Goal: Find specific page/section: Find specific page/section

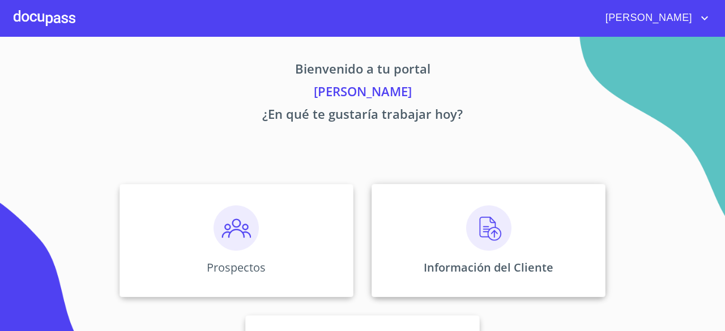
click at [488, 238] on img at bounding box center [488, 228] width 45 height 45
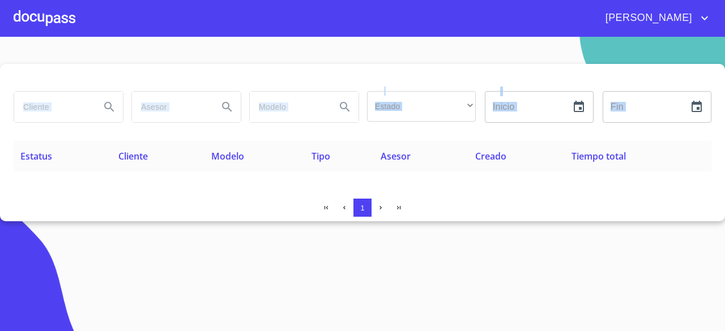
drag, startPoint x: 721, startPoint y: 87, endPoint x: 722, endPoint y: 97, distance: 10.3
click at [722, 97] on div "Estado ​ ​ Inicio ​ Fin ​ Estatus Cliente Modelo Tipo Asesor Creado Tiempo tota…" at bounding box center [362, 142] width 725 height 157
click at [686, 166] on th "Tiempo total" at bounding box center [638, 156] width 147 height 31
click at [411, 191] on div "Estado ​ ​ Inicio ​ Fin ​ Estatus Cliente Modelo Tipo Asesor Creado Tiempo tota…" at bounding box center [362, 142] width 725 height 157
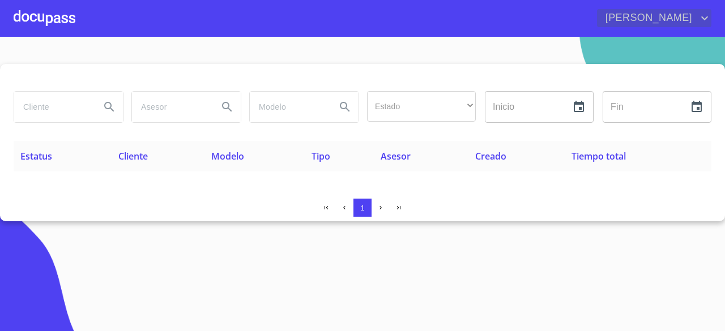
click at [702, 14] on icon "account of current user" at bounding box center [705, 18] width 14 height 14
click at [578, 26] on div at bounding box center [362, 165] width 725 height 331
click at [58, 20] on div at bounding box center [45, 18] width 62 height 36
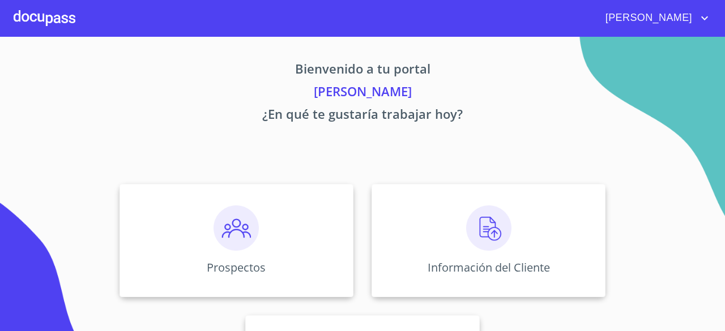
click at [662, 74] on p "Bienvenido a tu portal" at bounding box center [363, 70] width 698 height 23
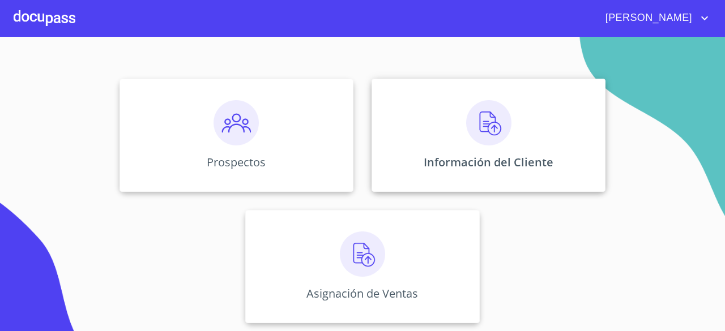
click at [494, 137] on img at bounding box center [488, 122] width 45 height 45
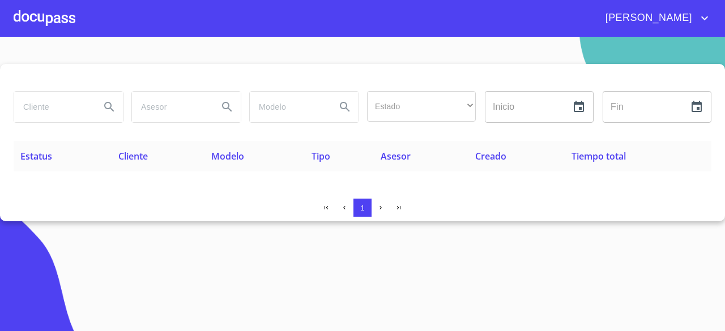
click at [50, 14] on div at bounding box center [45, 18] width 62 height 36
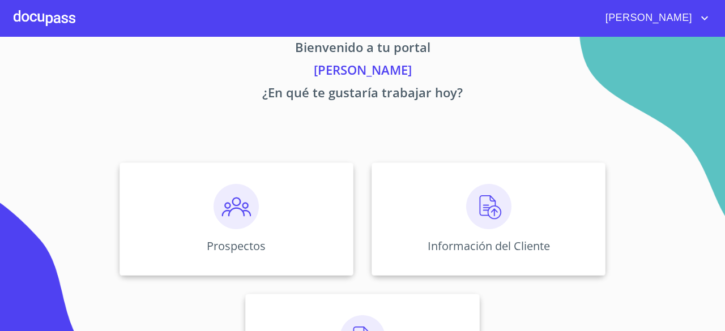
scroll to position [105, 0]
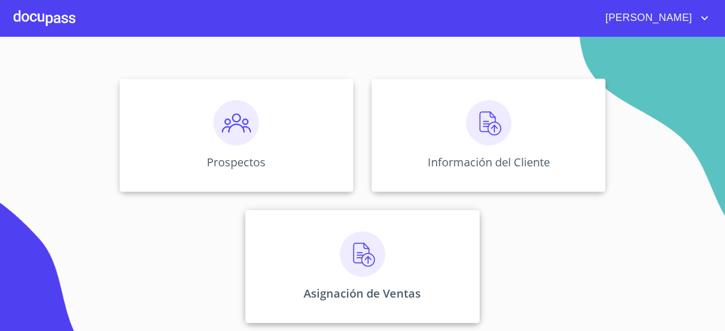
click at [359, 248] on img at bounding box center [362, 254] width 45 height 45
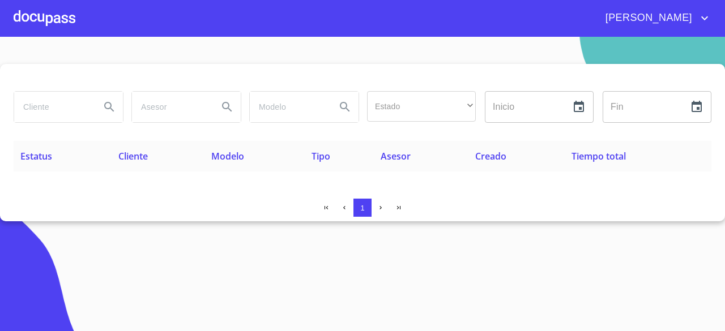
drag, startPoint x: 724, startPoint y: 126, endPoint x: 719, endPoint y: 248, distance: 121.3
click at [719, 248] on section "Estado ​ ​ Inicio ​ Fin ​ Estatus Cliente Modelo Tipo Asesor Creado Tiempo tota…" at bounding box center [362, 184] width 725 height 295
click at [379, 207] on icon "button" at bounding box center [380, 207] width 7 height 7
click at [57, 16] on div at bounding box center [45, 18] width 62 height 36
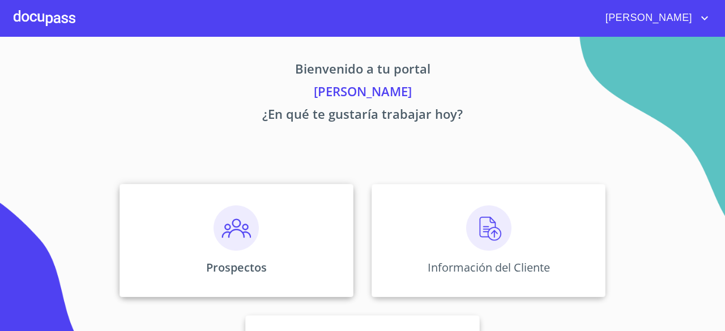
click at [228, 224] on img at bounding box center [236, 228] width 45 height 45
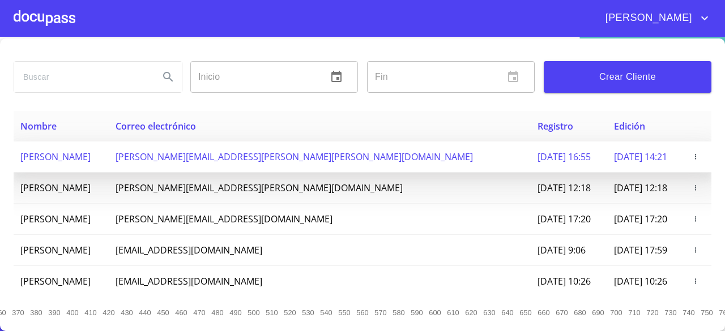
click at [690, 151] on button "button" at bounding box center [695, 156] width 11 height 11
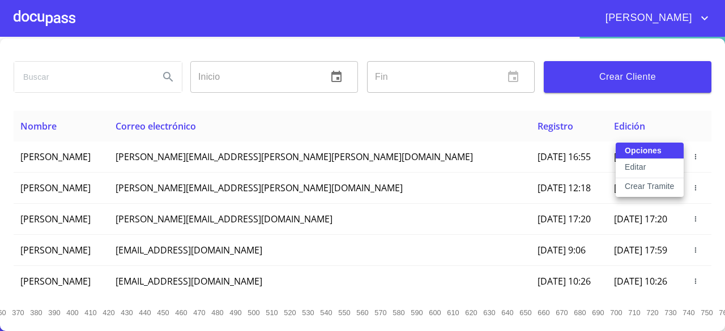
click at [642, 94] on div at bounding box center [362, 165] width 725 height 331
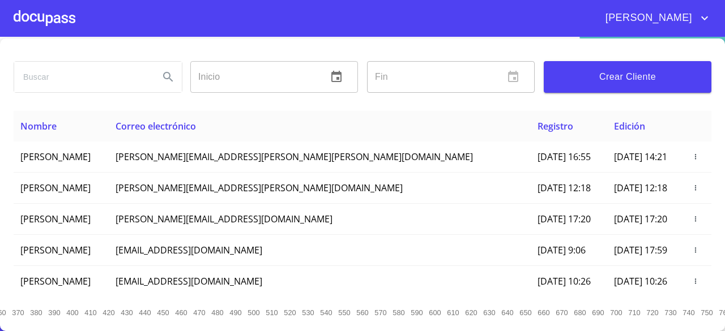
click at [36, 7] on div at bounding box center [45, 18] width 62 height 36
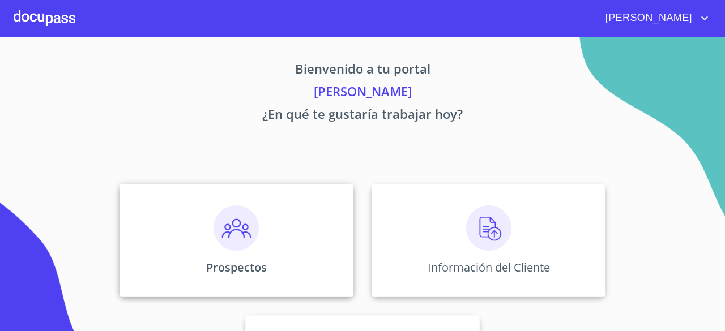
click at [236, 237] on img at bounding box center [236, 228] width 45 height 45
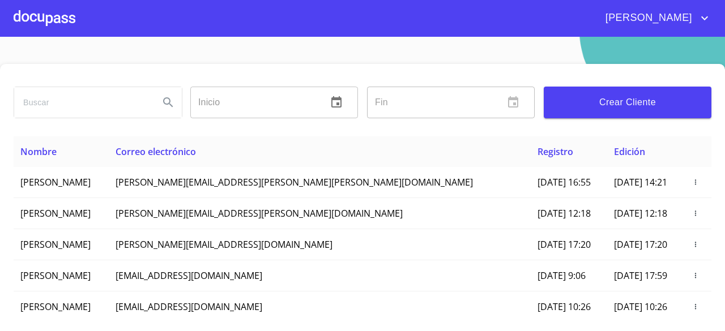
click at [50, 18] on div at bounding box center [45, 18] width 62 height 36
